Goal: Navigation & Orientation: Find specific page/section

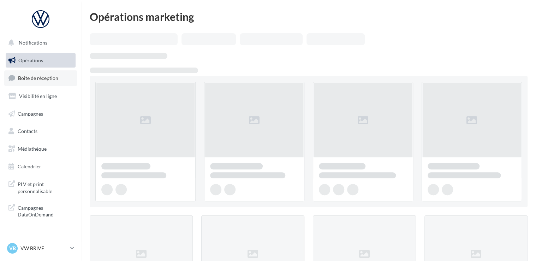
click at [40, 76] on span "Boîte de réception" at bounding box center [38, 78] width 40 height 6
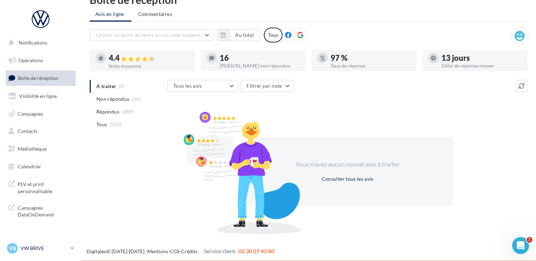
click at [44, 247] on p "VW BRIVE" at bounding box center [43, 247] width 47 height 7
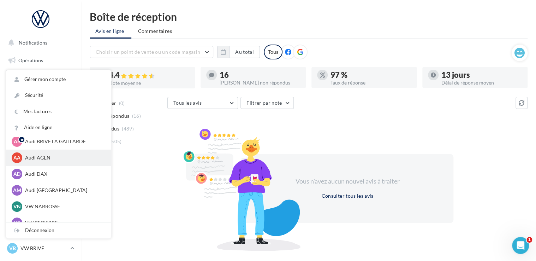
scroll to position [49, 0]
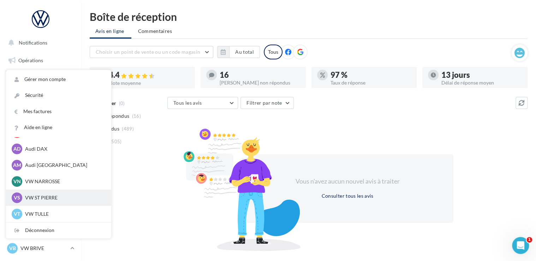
click at [46, 196] on p "VW ST PIERRE" at bounding box center [64, 197] width 78 height 7
